Goal: Use online tool/utility

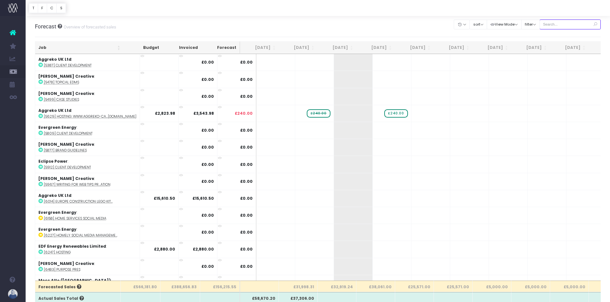
click at [577, 28] on input "text" at bounding box center [569, 25] width 61 height 10
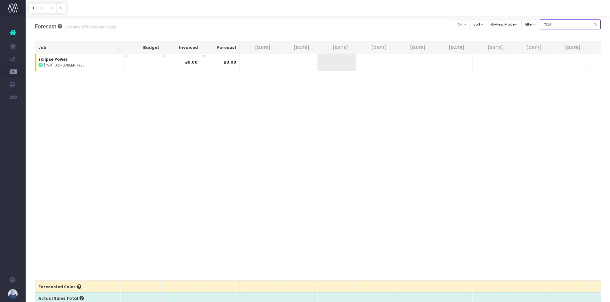
type input "7314"
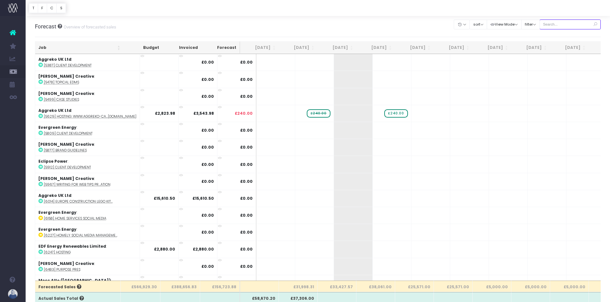
click at [586, 22] on input "text" at bounding box center [569, 25] width 61 height 10
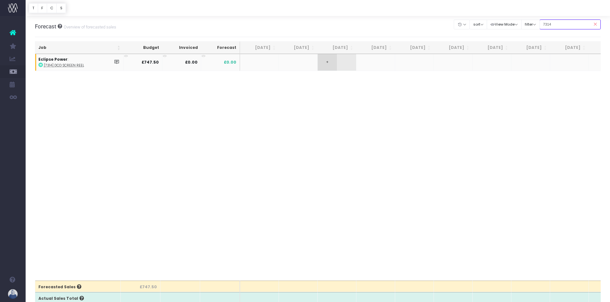
type input "7314"
click at [330, 64] on span "+" at bounding box center [326, 62] width 19 height 17
click at [339, 64] on td "+" at bounding box center [336, 62] width 39 height 17
click at [327, 63] on span "+" at bounding box center [326, 62] width 19 height 17
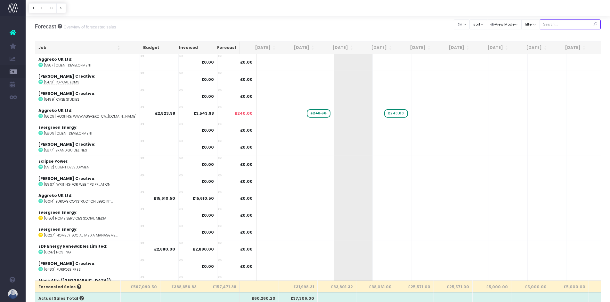
click at [573, 25] on input "text" at bounding box center [569, 25] width 61 height 10
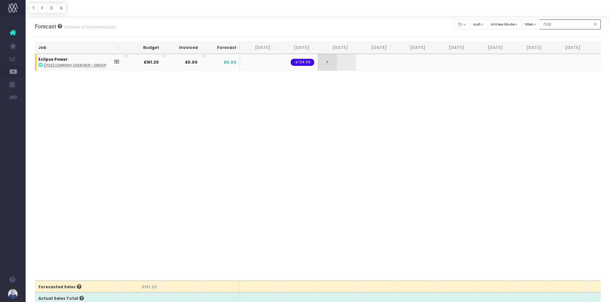
type input "7133"
drag, startPoint x: 327, startPoint y: 62, endPoint x: 330, endPoint y: 65, distance: 4.1
click at [327, 63] on span "+" at bounding box center [326, 62] width 19 height 17
click at [325, 60] on span "+" at bounding box center [326, 62] width 19 height 17
